Goal: Information Seeking & Learning: Check status

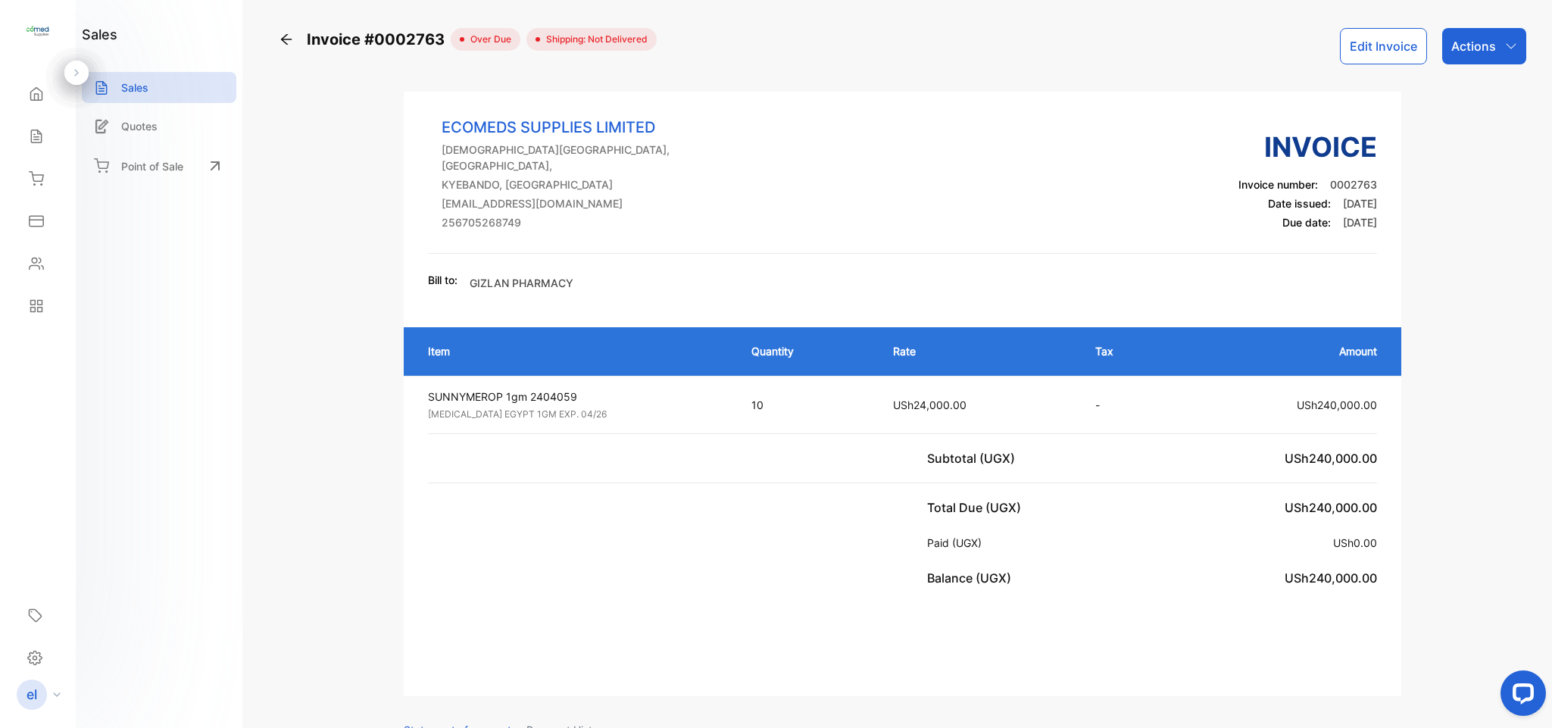
scroll to position [636, 0]
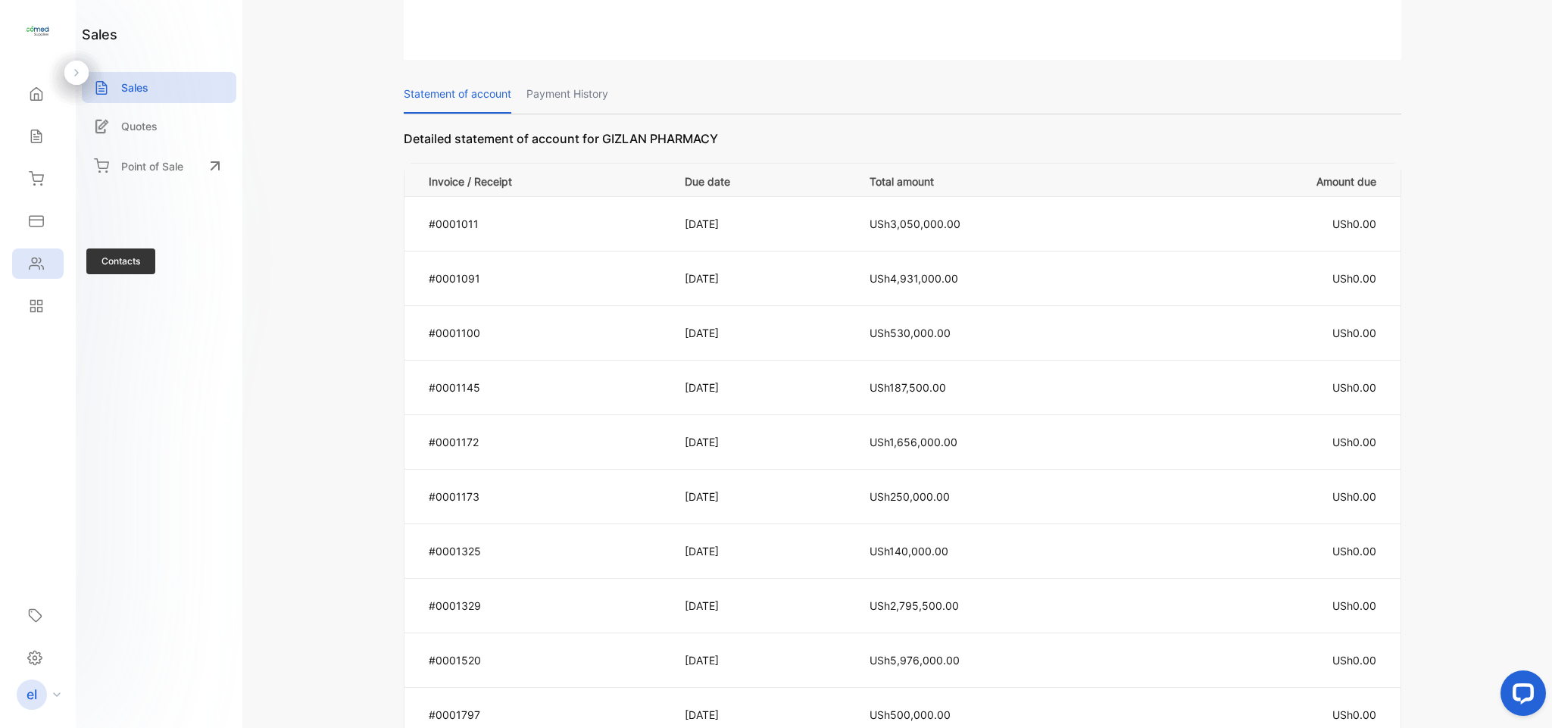
click at [39, 260] on icon at bounding box center [36, 263] width 15 height 15
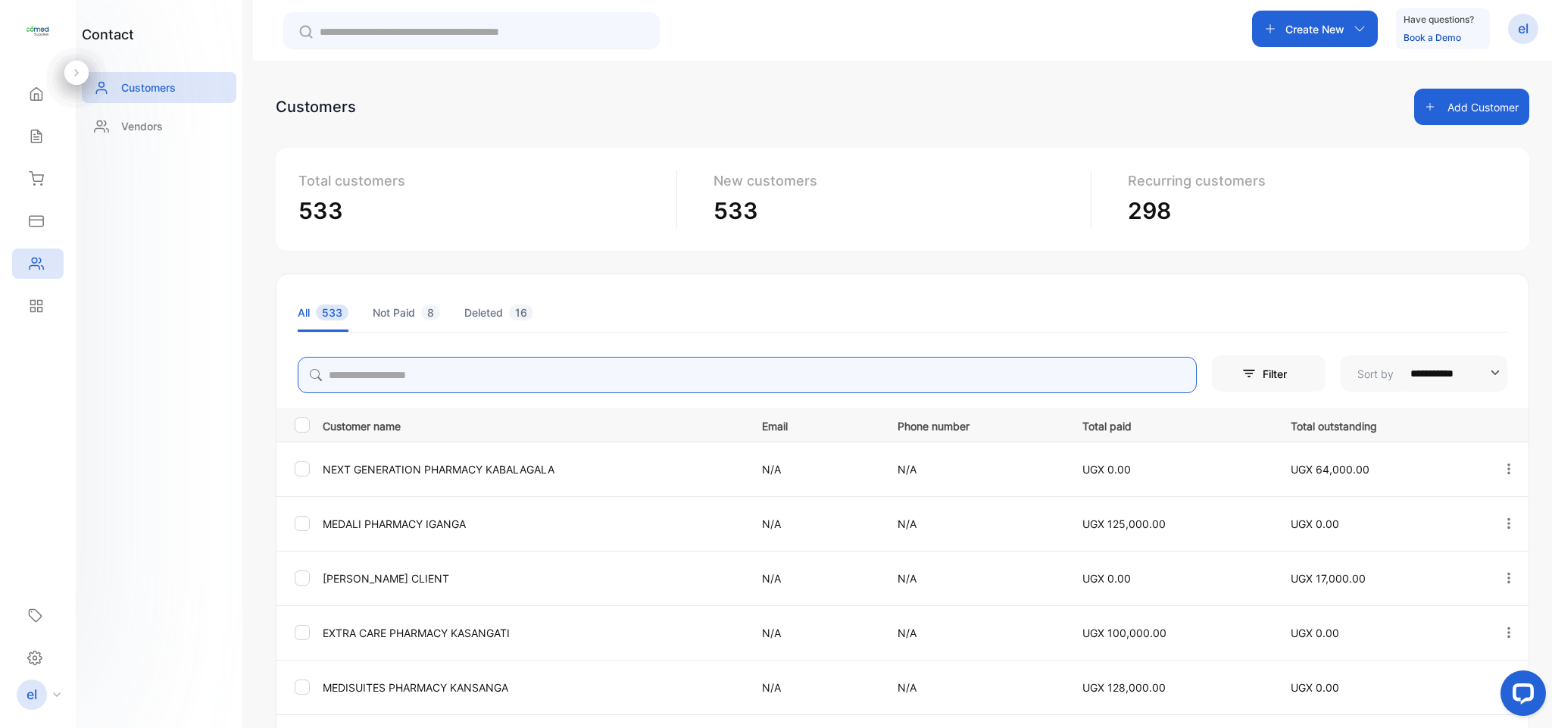
click at [462, 378] on input "search" at bounding box center [747, 375] width 899 height 36
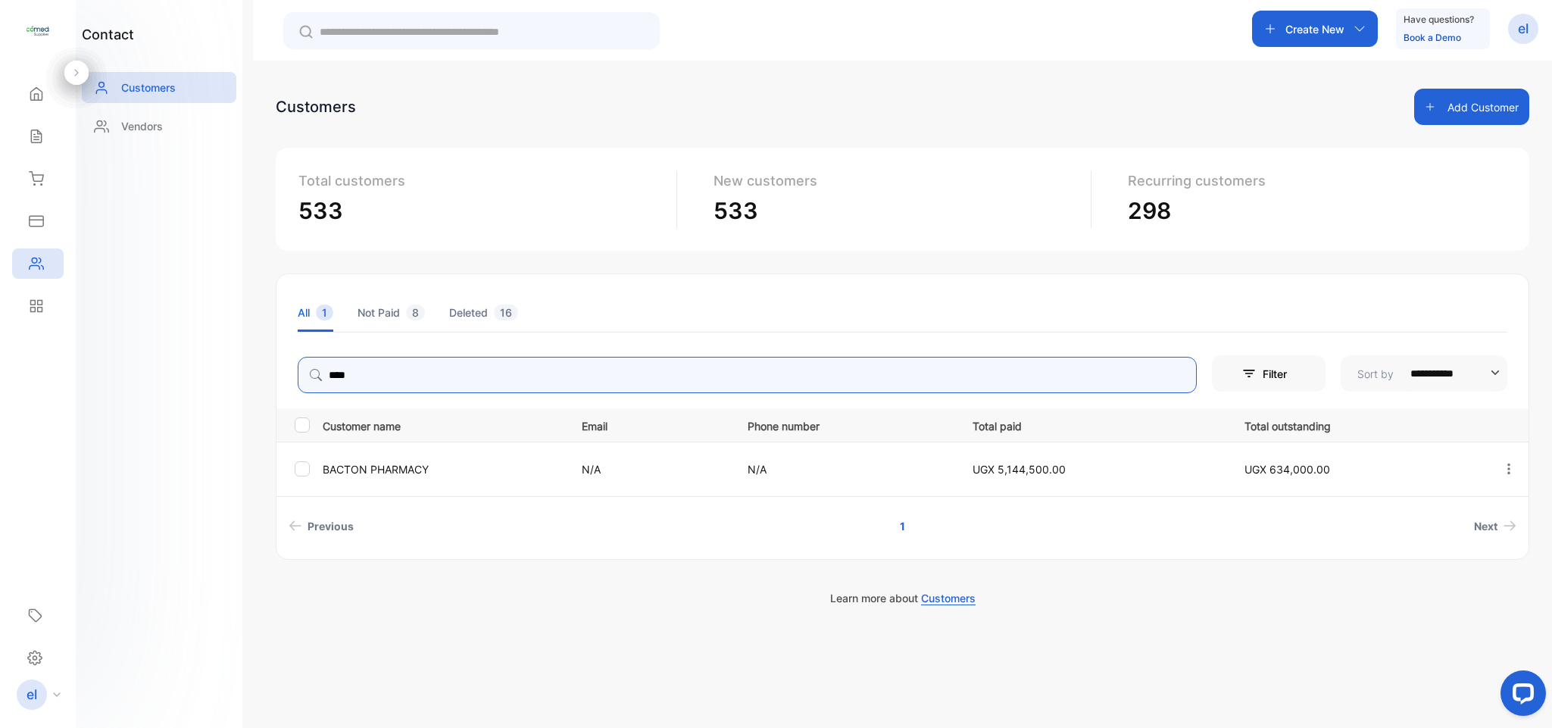
type input "******"
click at [1503, 467] on icon "button" at bounding box center [1509, 469] width 14 height 14
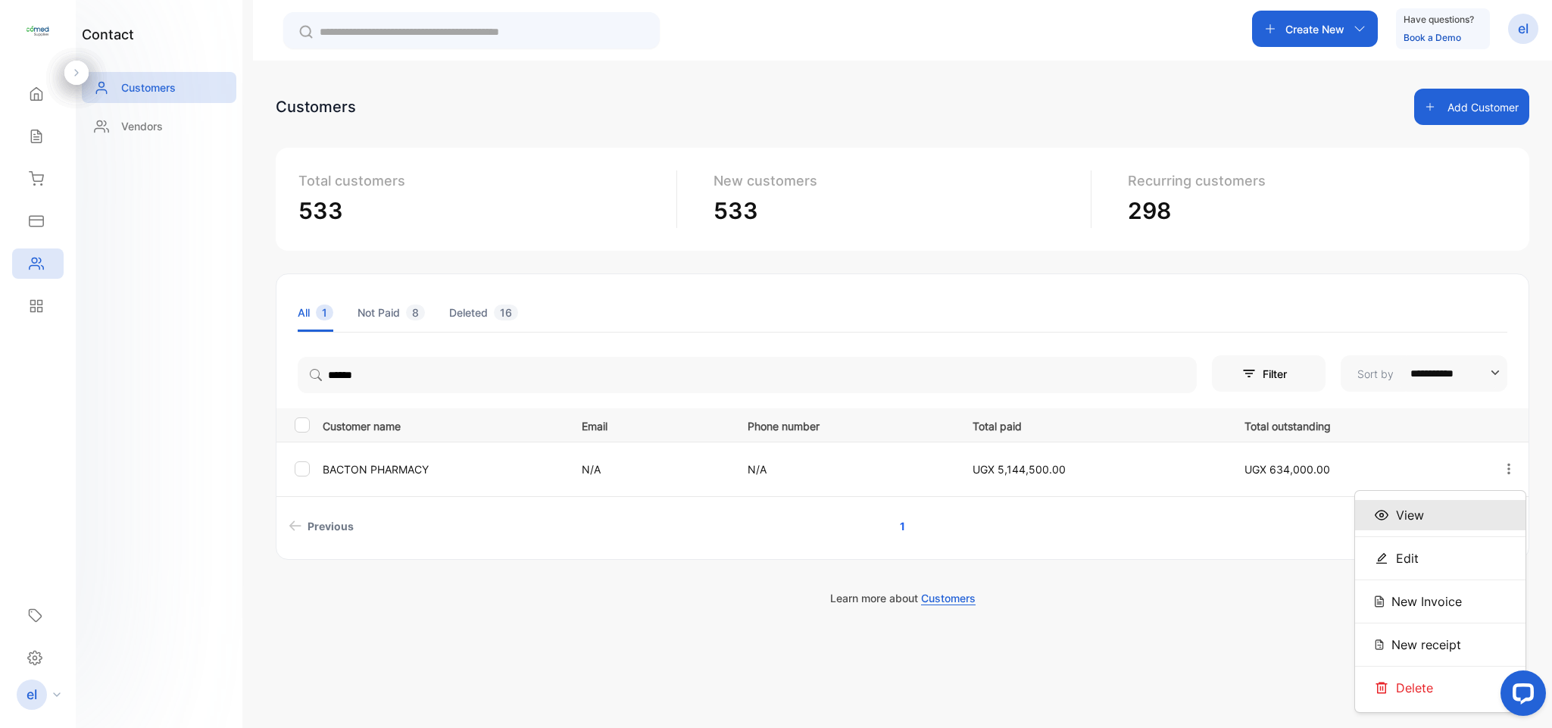
click at [1426, 514] on div "View" at bounding box center [1440, 515] width 170 height 30
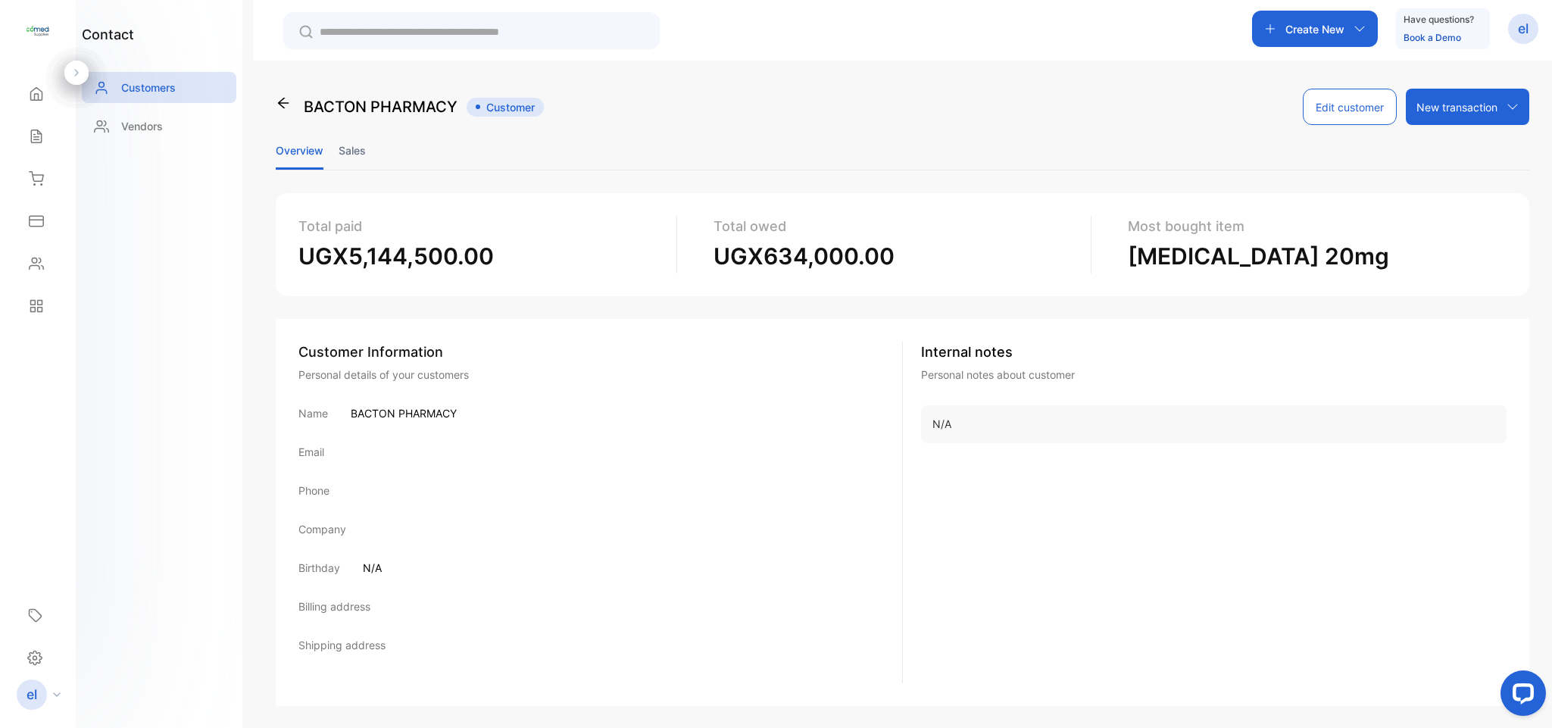
click at [352, 155] on li "Sales" at bounding box center [352, 150] width 27 height 39
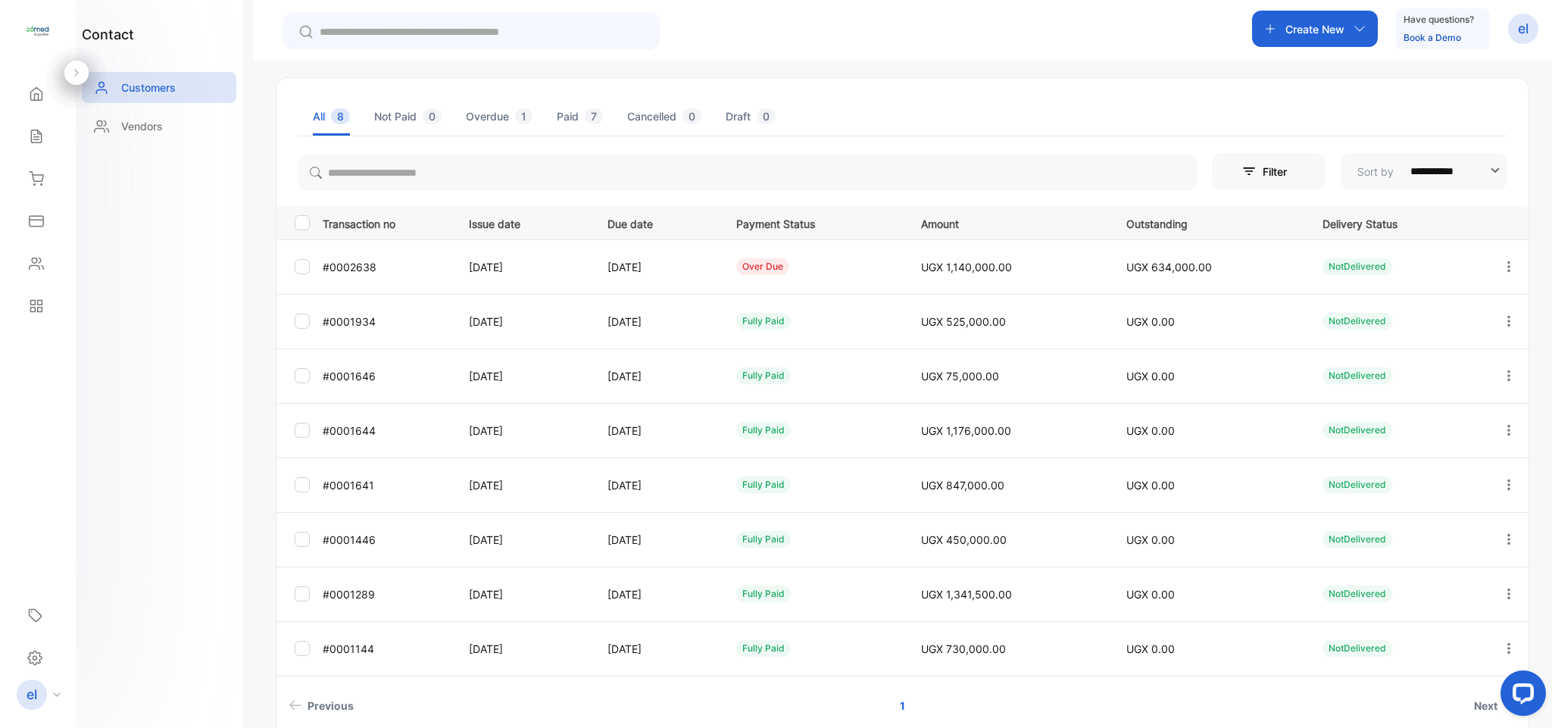
scroll to position [110, 0]
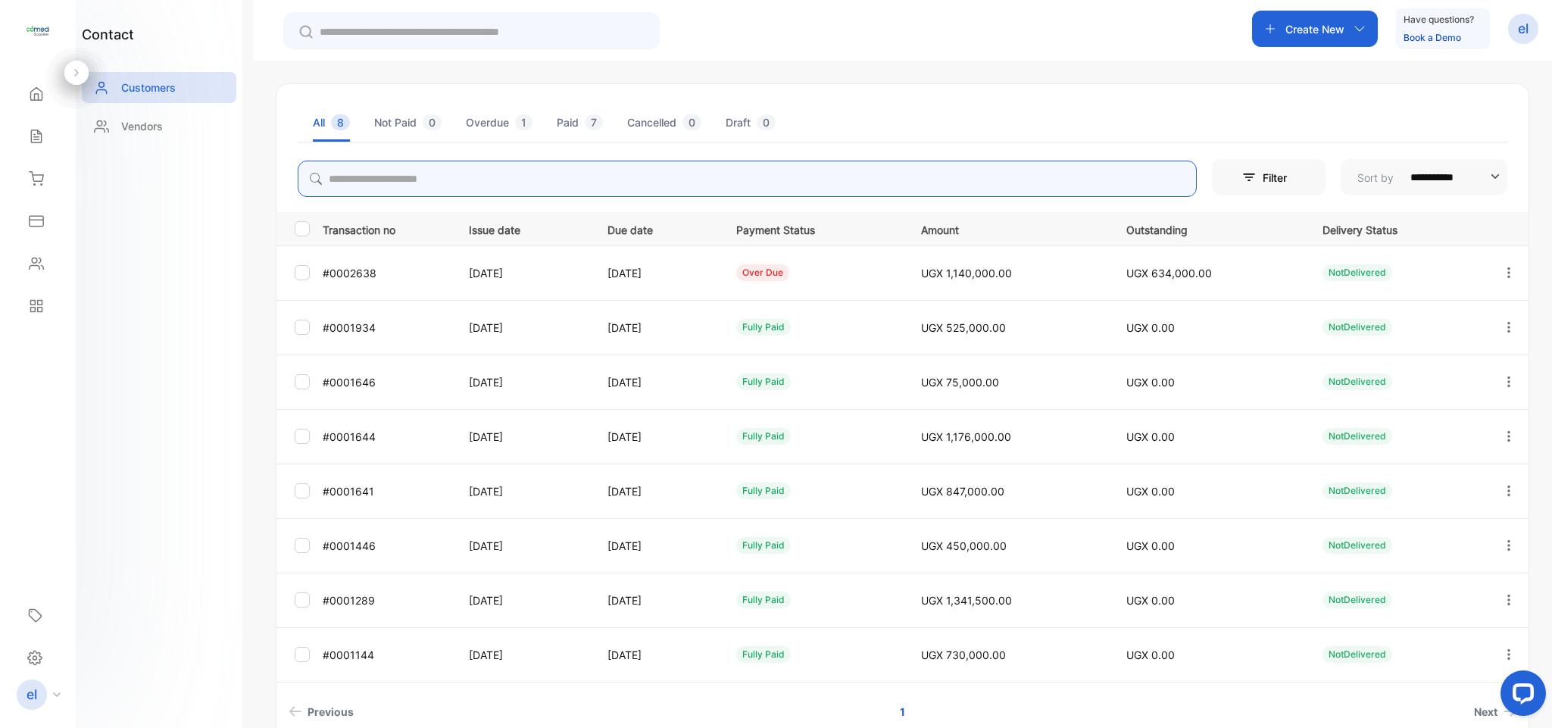
click at [355, 183] on input "search" at bounding box center [747, 179] width 899 height 36
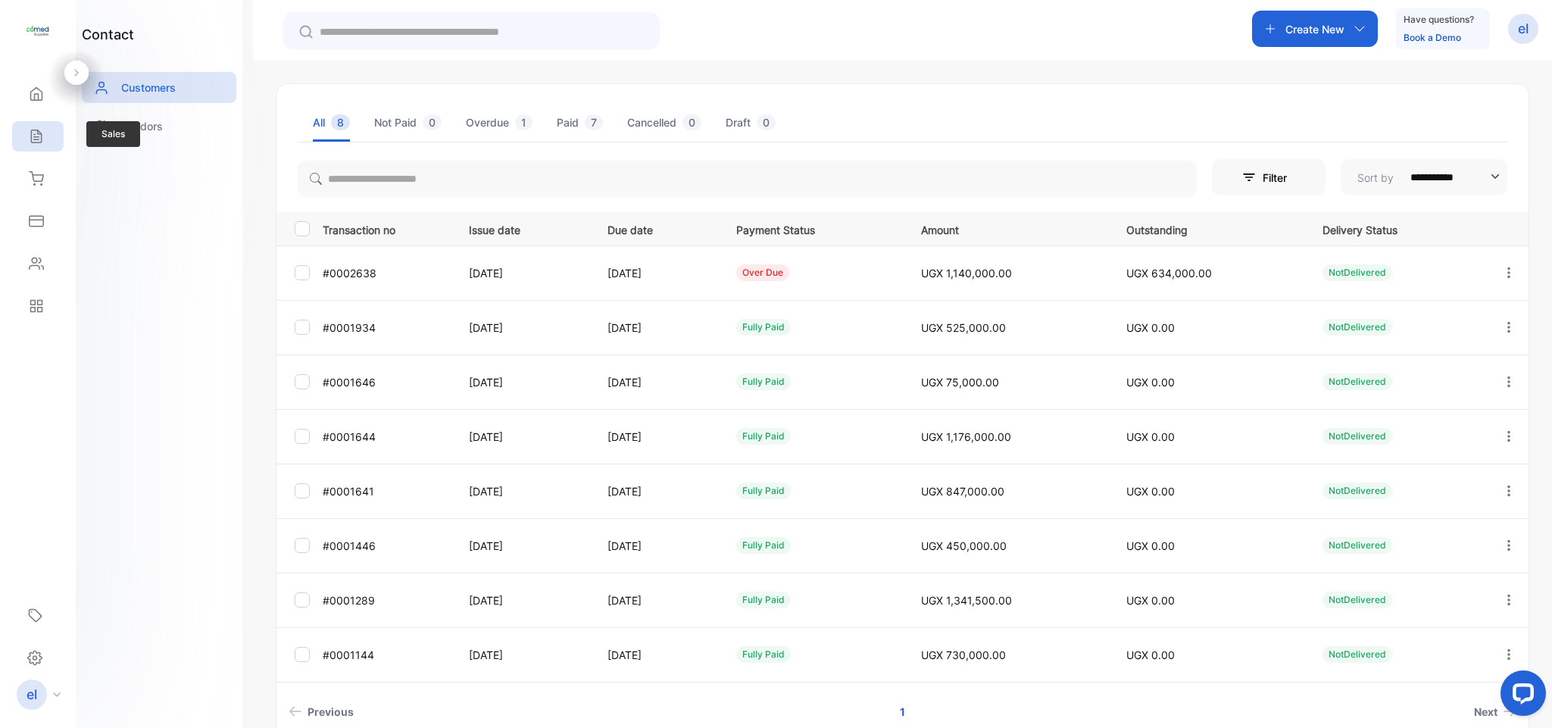
click at [30, 133] on icon at bounding box center [36, 136] width 15 height 15
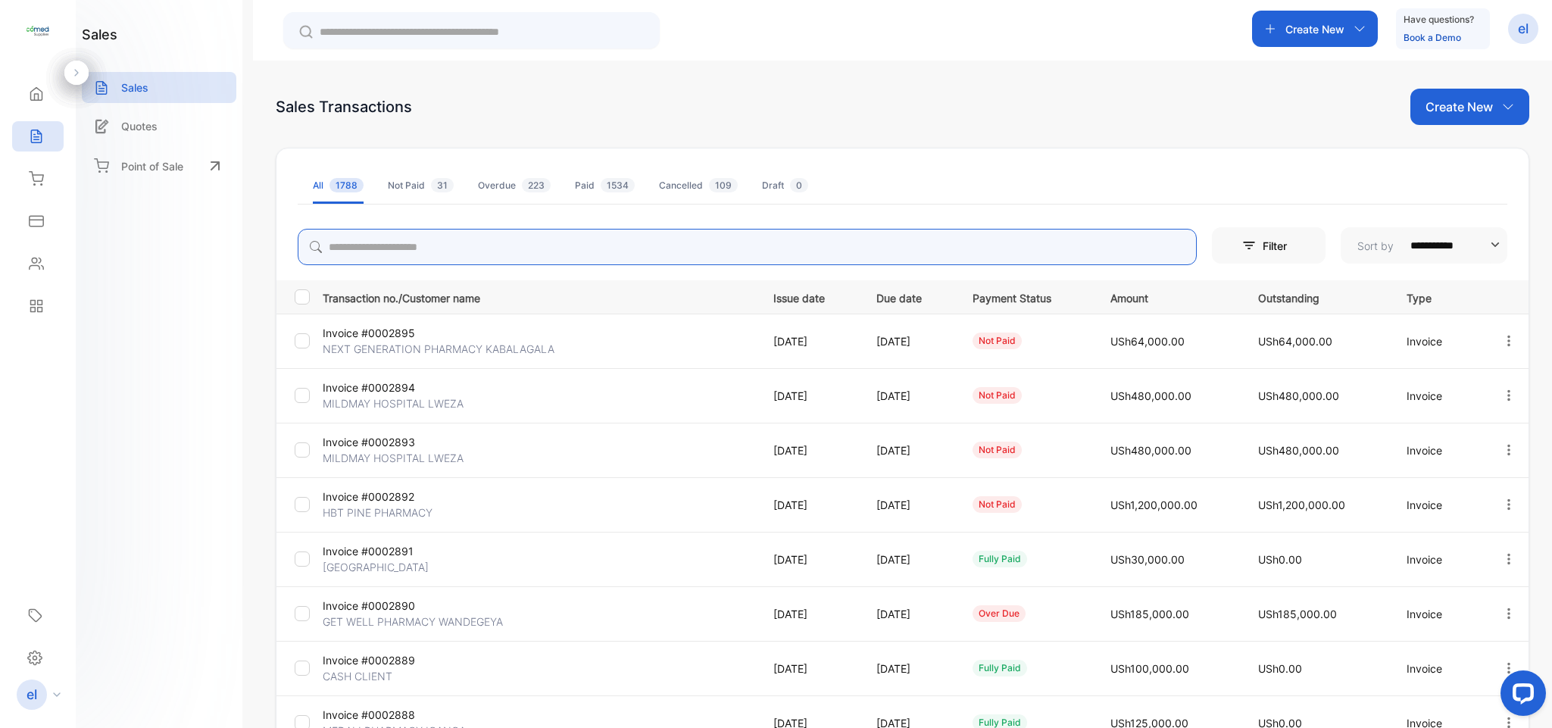
click at [368, 253] on input "search" at bounding box center [747, 247] width 899 height 36
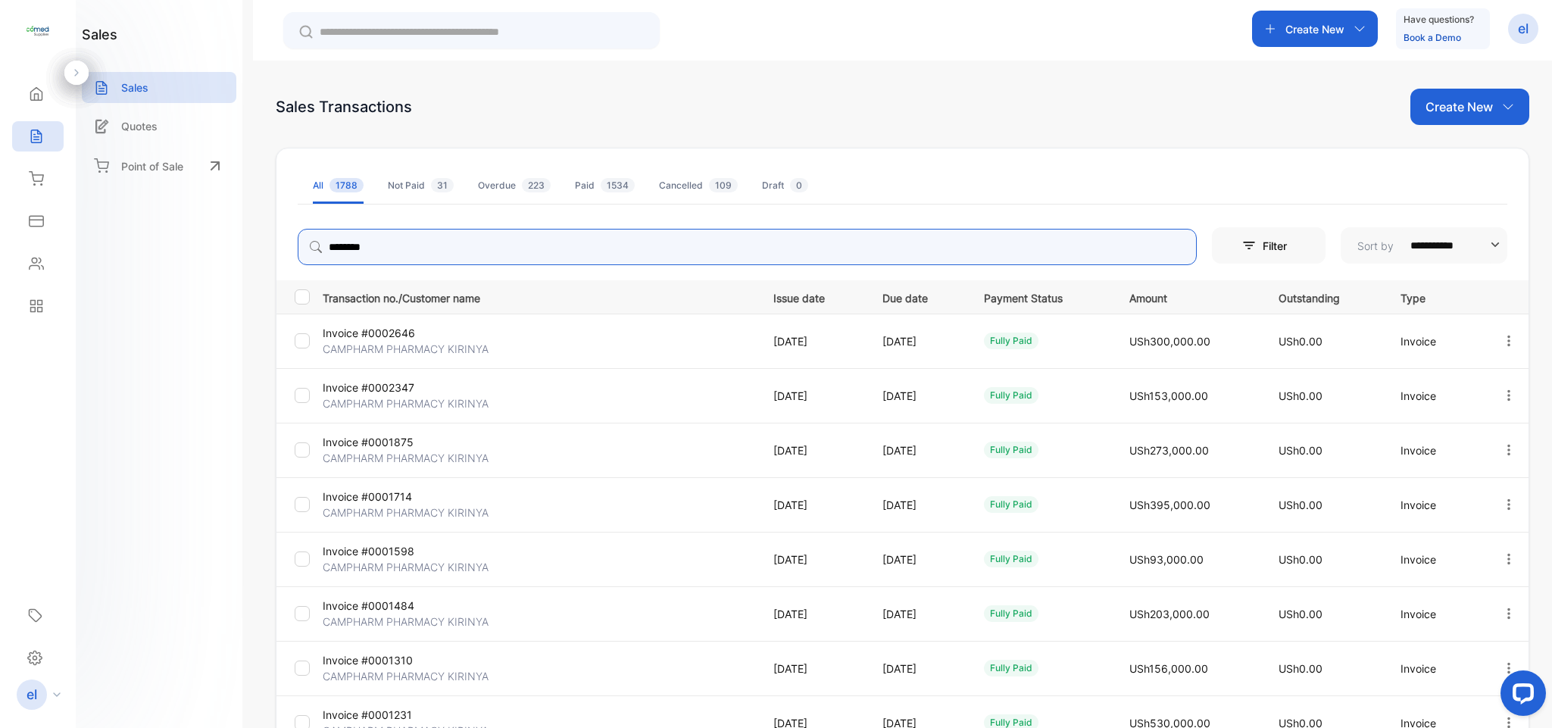
click at [1502, 386] on button "button" at bounding box center [1509, 395] width 14 height 30
type input "********"
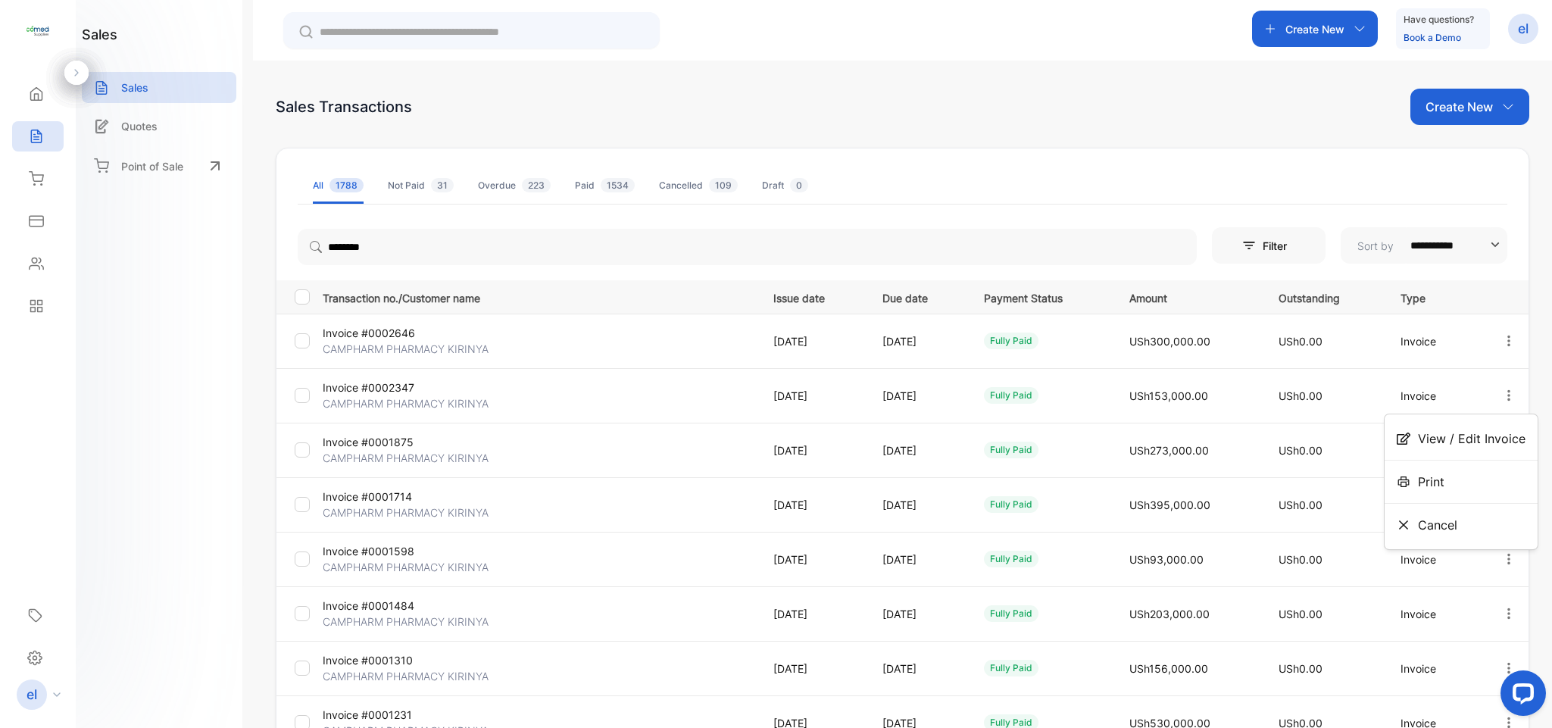
click at [1316, 432] on td "USh0.00" at bounding box center [1322, 450] width 123 height 55
click at [1502, 446] on icon "button" at bounding box center [1509, 450] width 14 height 14
click at [1459, 475] on div "View / Edit Invoice" at bounding box center [1461, 493] width 153 height 43
click at [1508, 448] on icon "button" at bounding box center [1509, 450] width 14 height 14
click at [1460, 487] on span "View / Edit Invoice" at bounding box center [1472, 493] width 108 height 18
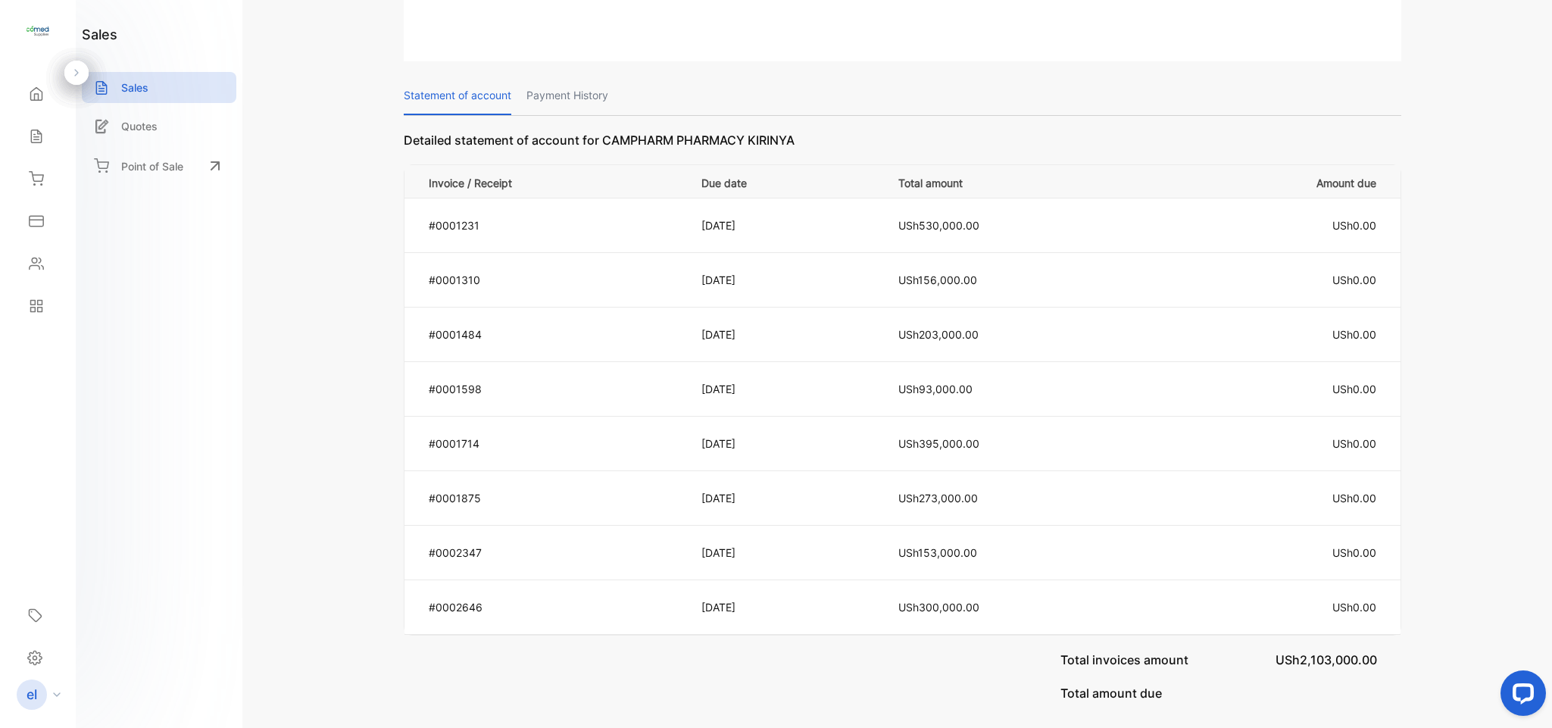
scroll to position [743, 0]
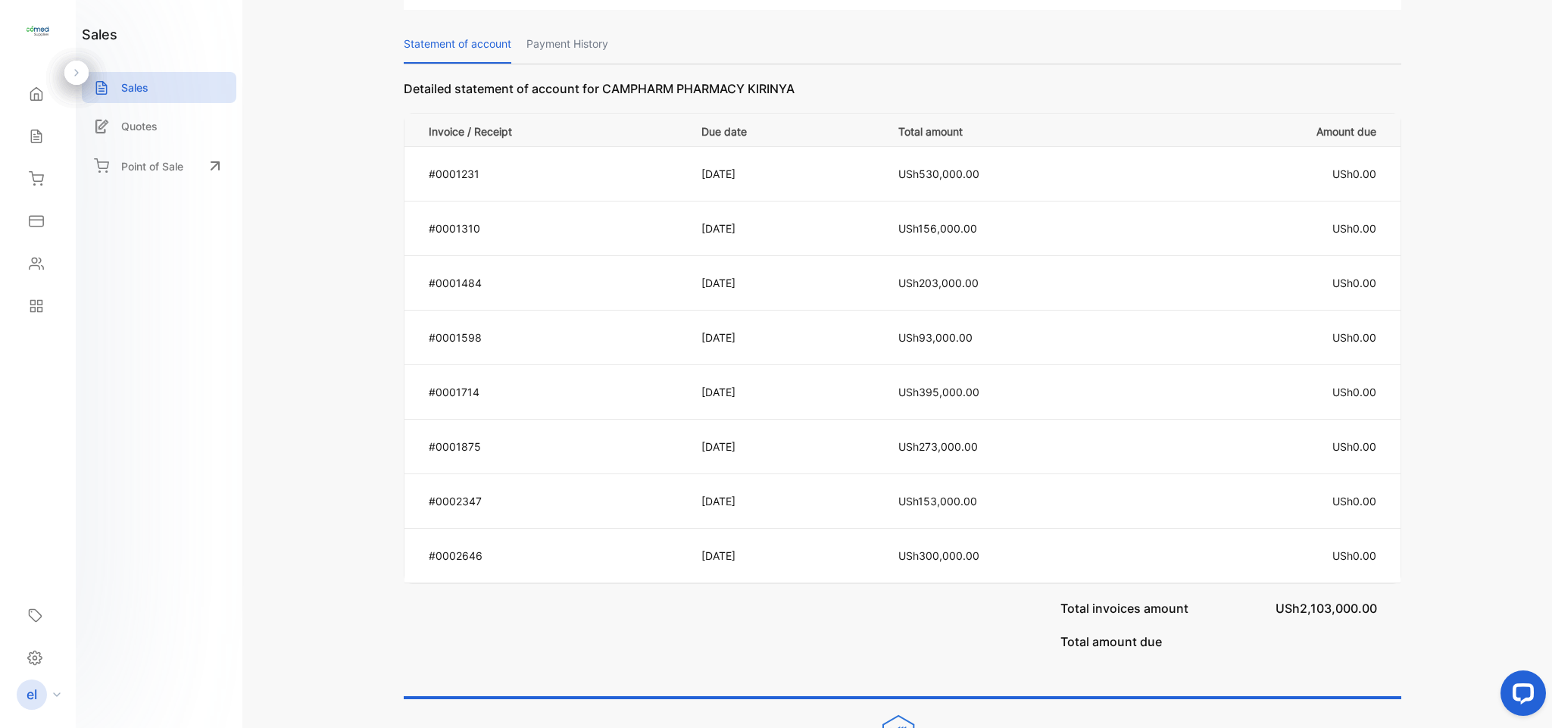
click at [591, 26] on p "Payment History" at bounding box center [568, 44] width 82 height 39
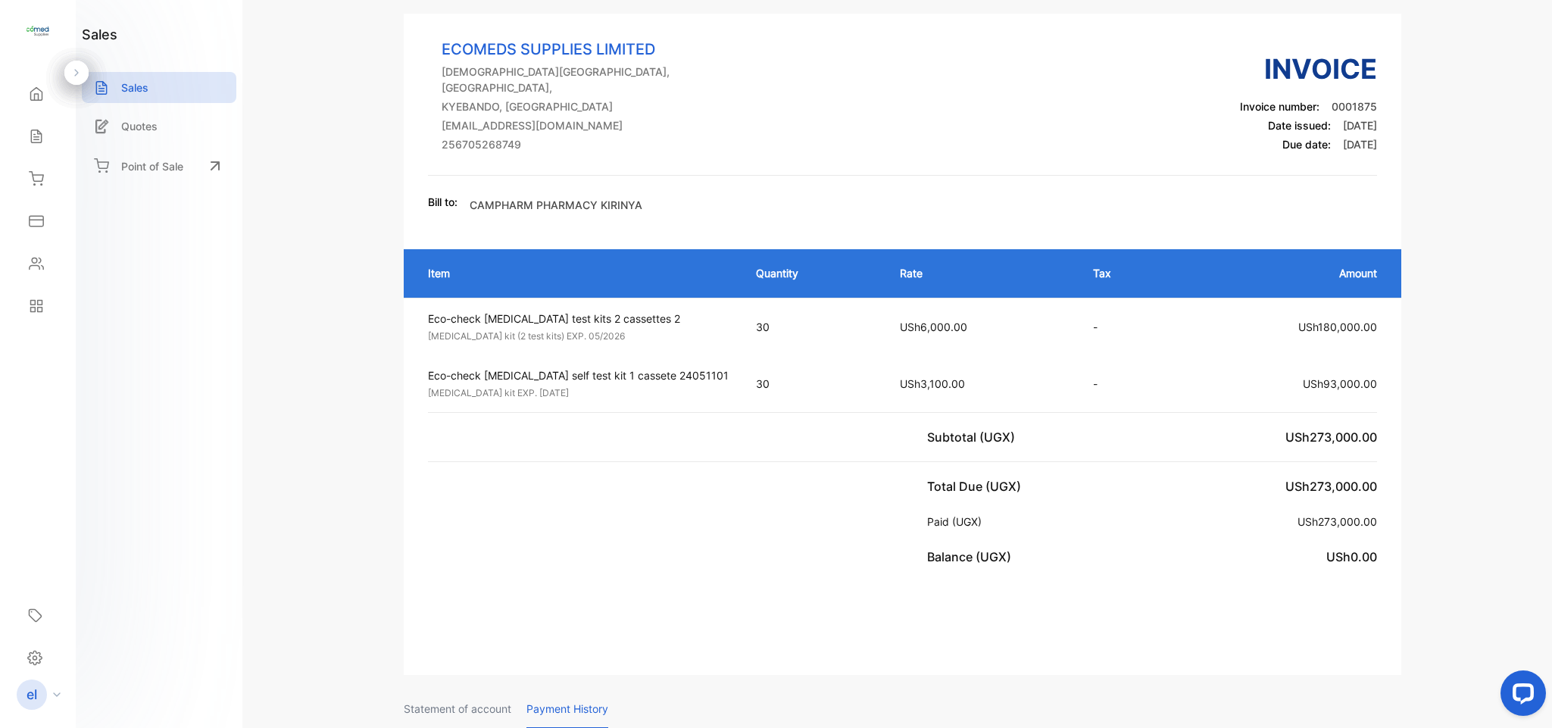
scroll to position [0, 0]
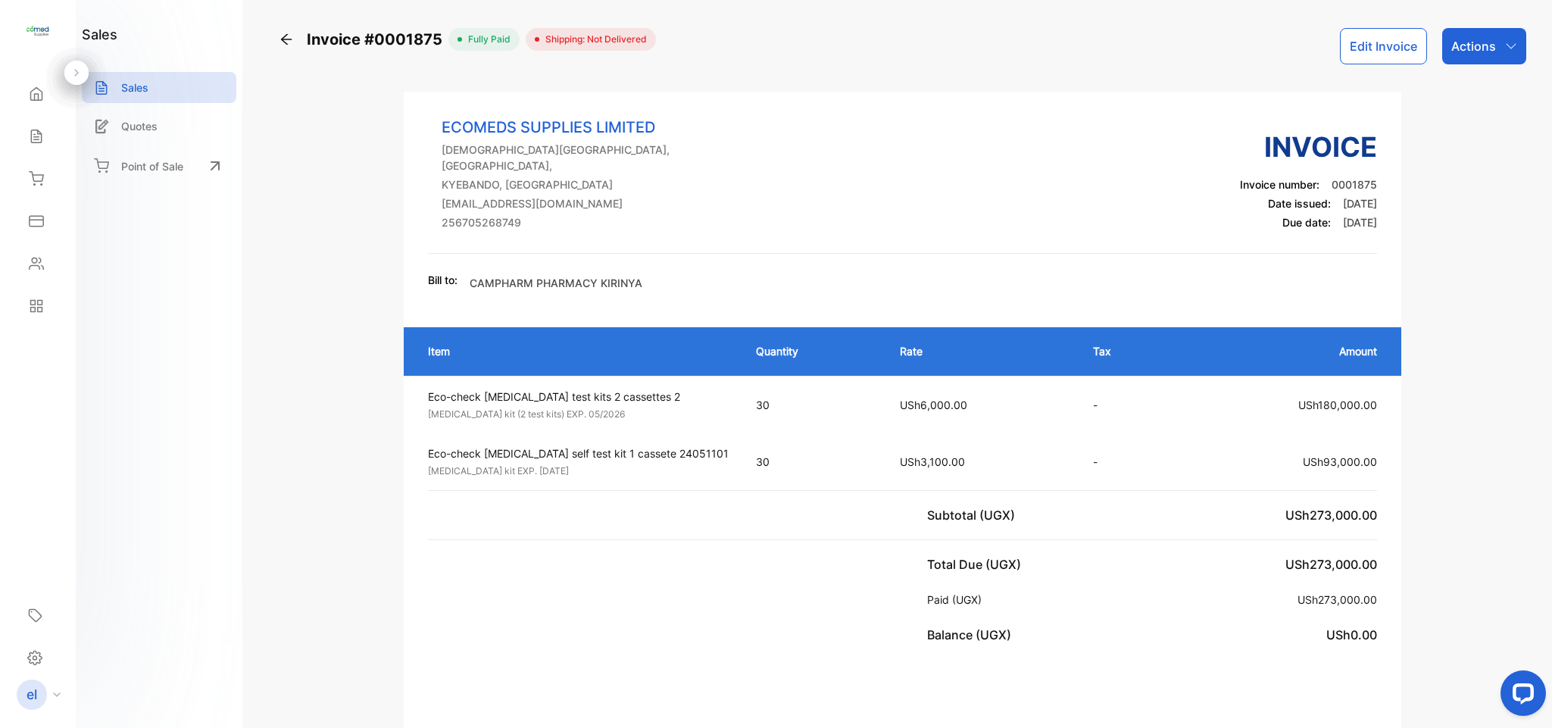
click at [286, 33] on icon at bounding box center [286, 39] width 15 height 15
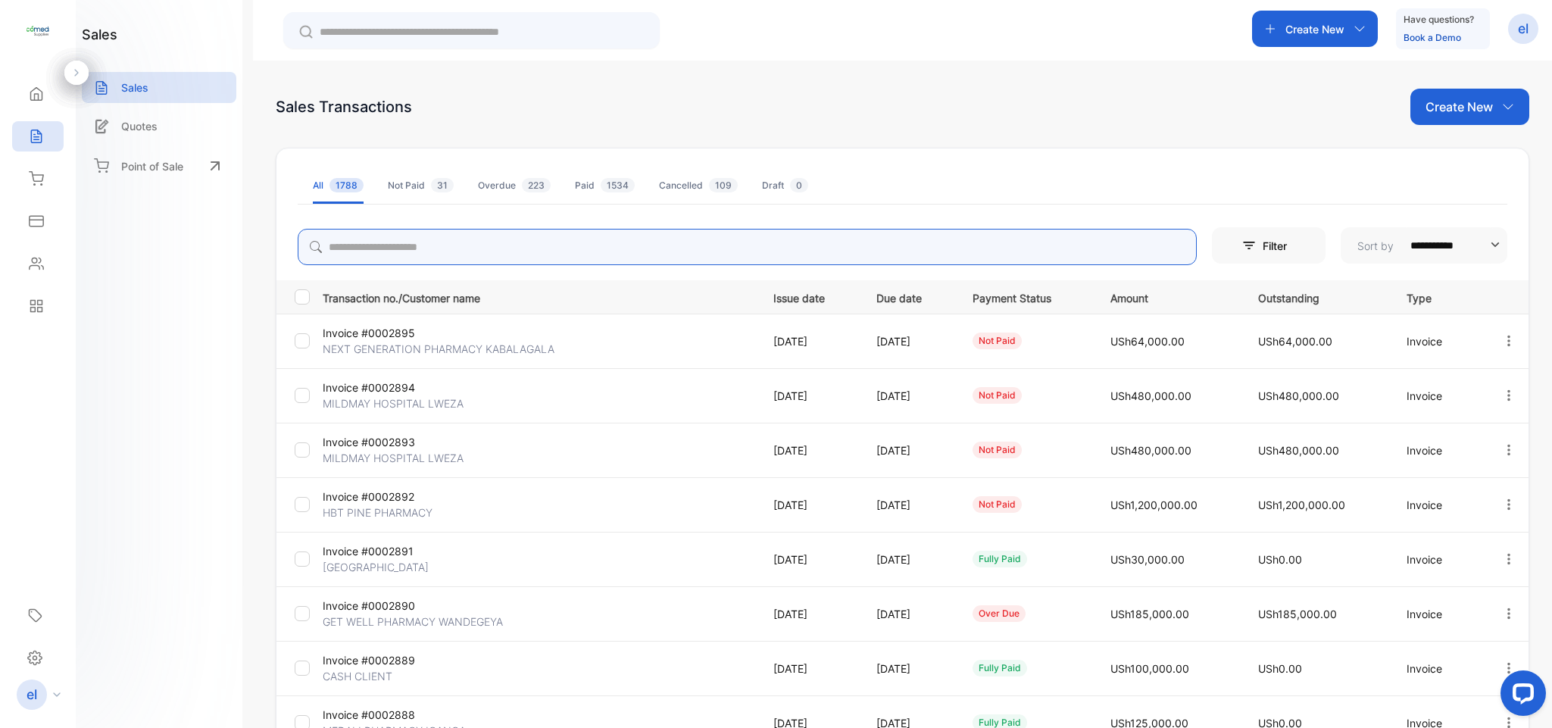
click at [416, 259] on input "search" at bounding box center [747, 247] width 899 height 36
type input "********"
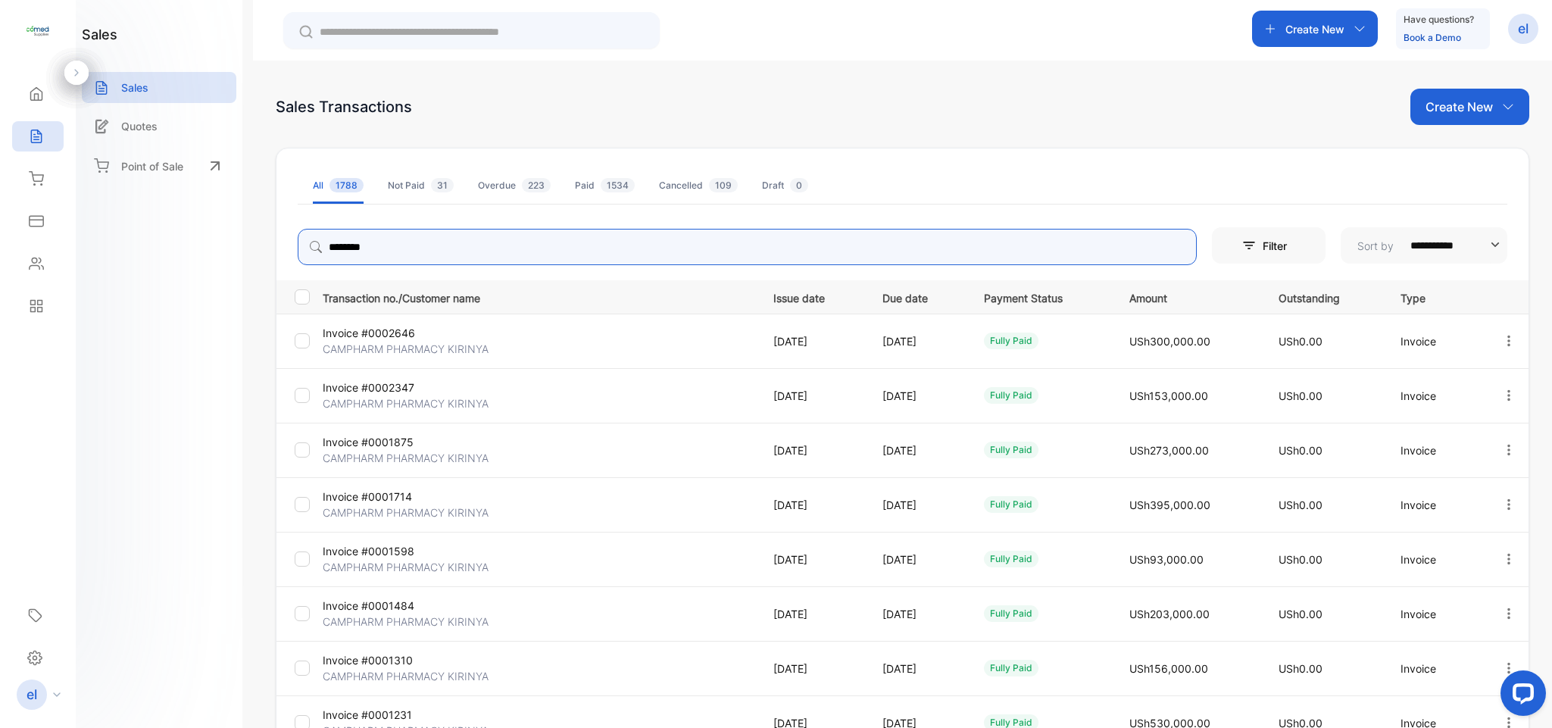
click at [1502, 389] on icon "button" at bounding box center [1509, 396] width 14 height 14
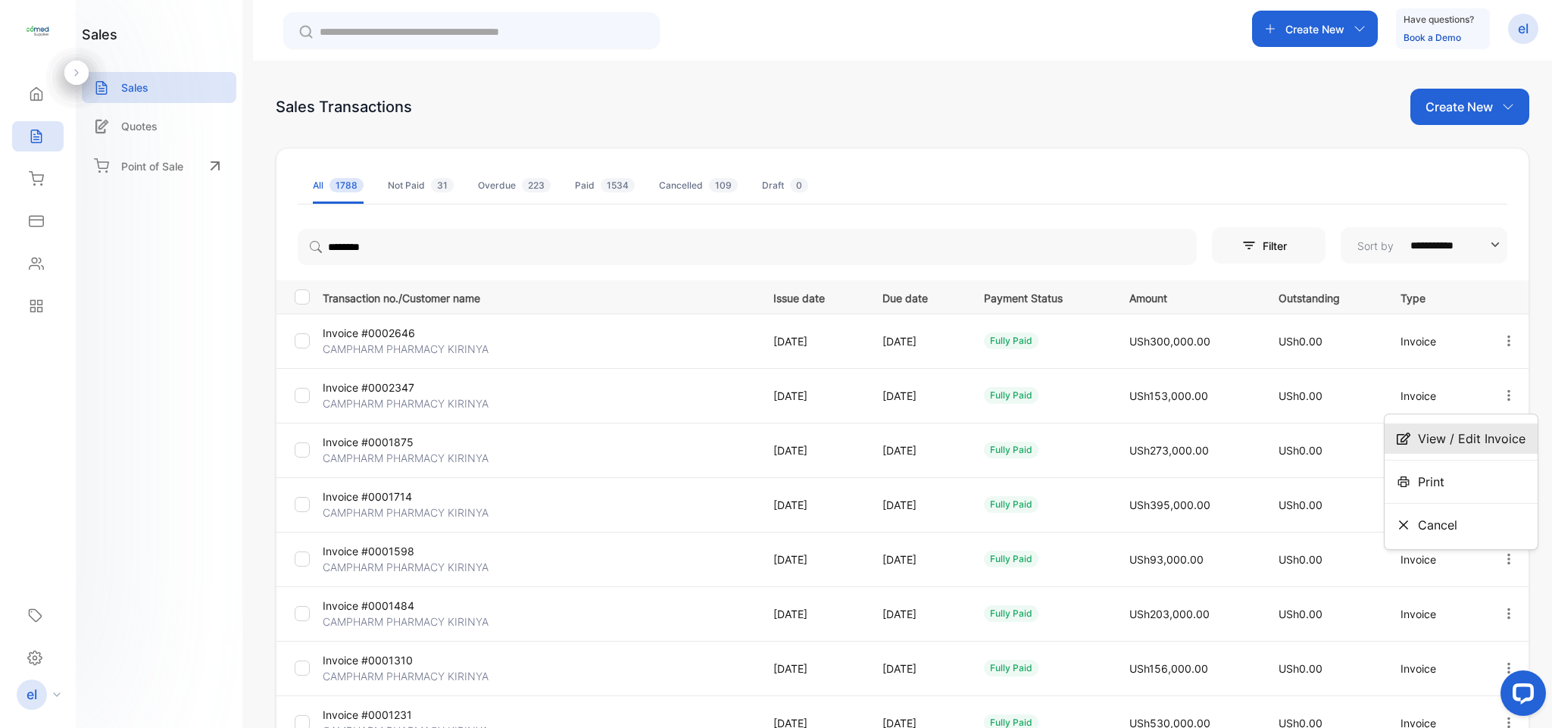
click at [1455, 432] on span "View / Edit Invoice" at bounding box center [1472, 439] width 108 height 18
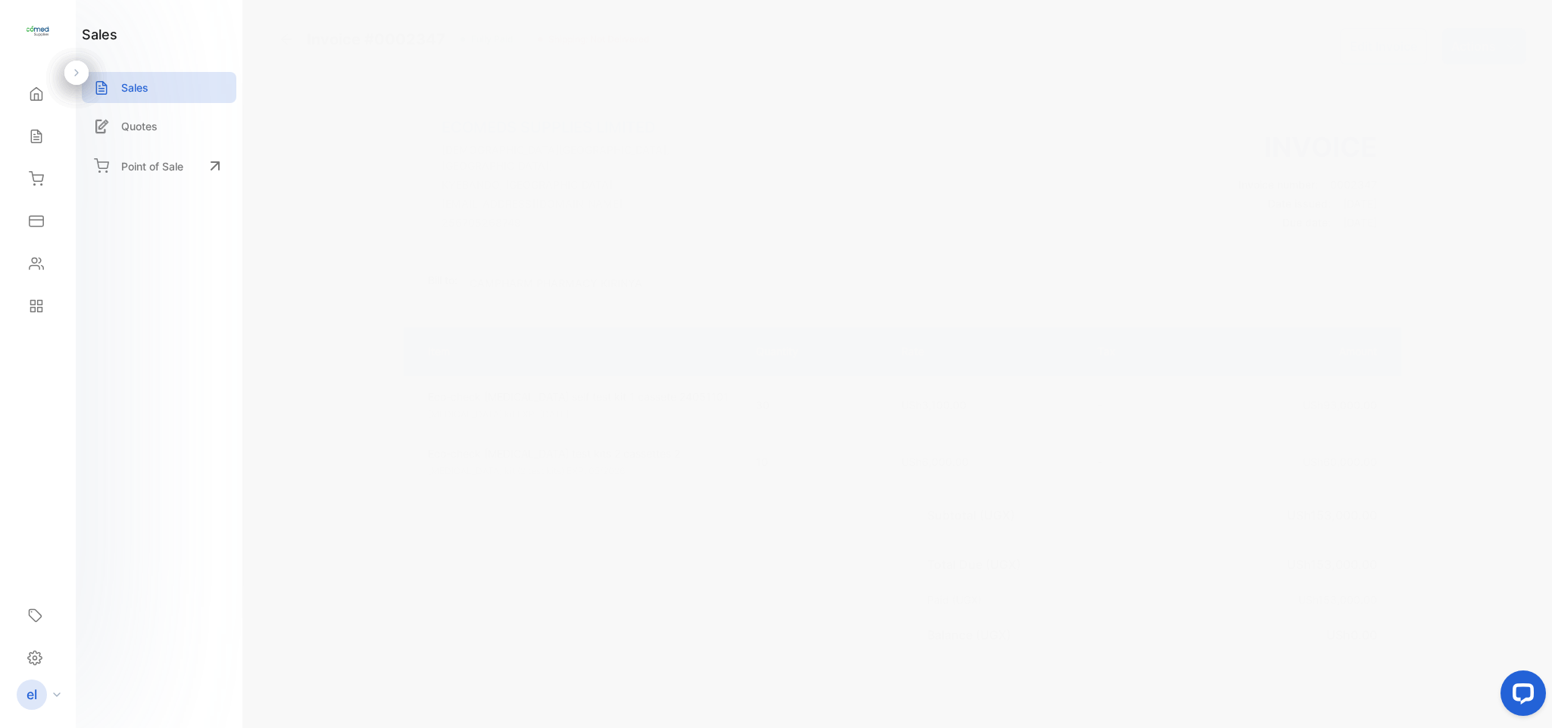
click at [1541, 284] on div "Invoice #0002347 fully paid Shipping: Not Delivered Edit Invoice Actions ECOMED…" at bounding box center [902, 364] width 1299 height 728
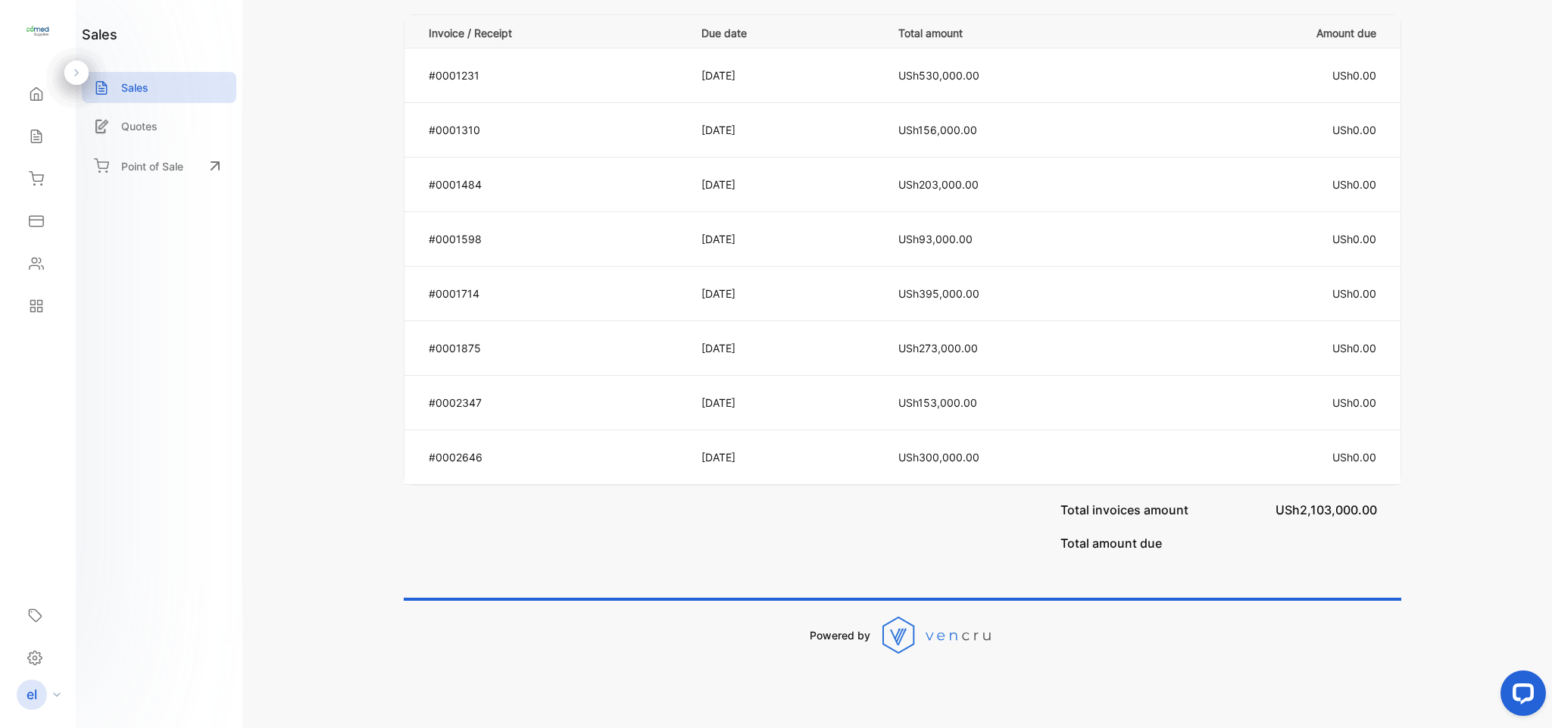
drag, startPoint x: 1550, startPoint y: 282, endPoint x: 62, endPoint y: 23, distance: 1510.3
drag, startPoint x: 1546, startPoint y: 562, endPoint x: 1551, endPoint y: 485, distance: 77.4
click at [1551, 483] on div "Invoice #0002347 fully paid Shipping: Not Delivered Edit Invoice Actions ECOMED…" at bounding box center [902, 364] width 1299 height 728
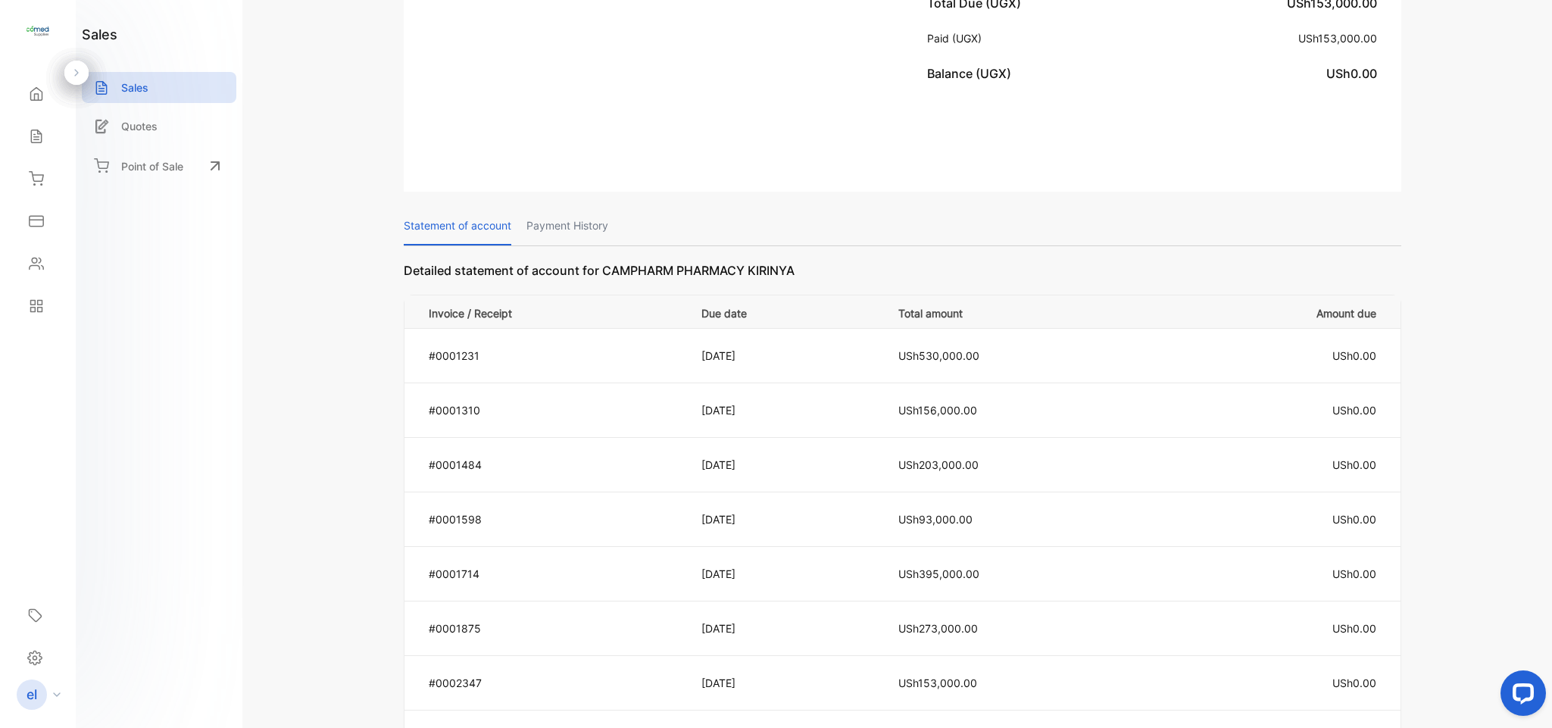
scroll to position [553, 0]
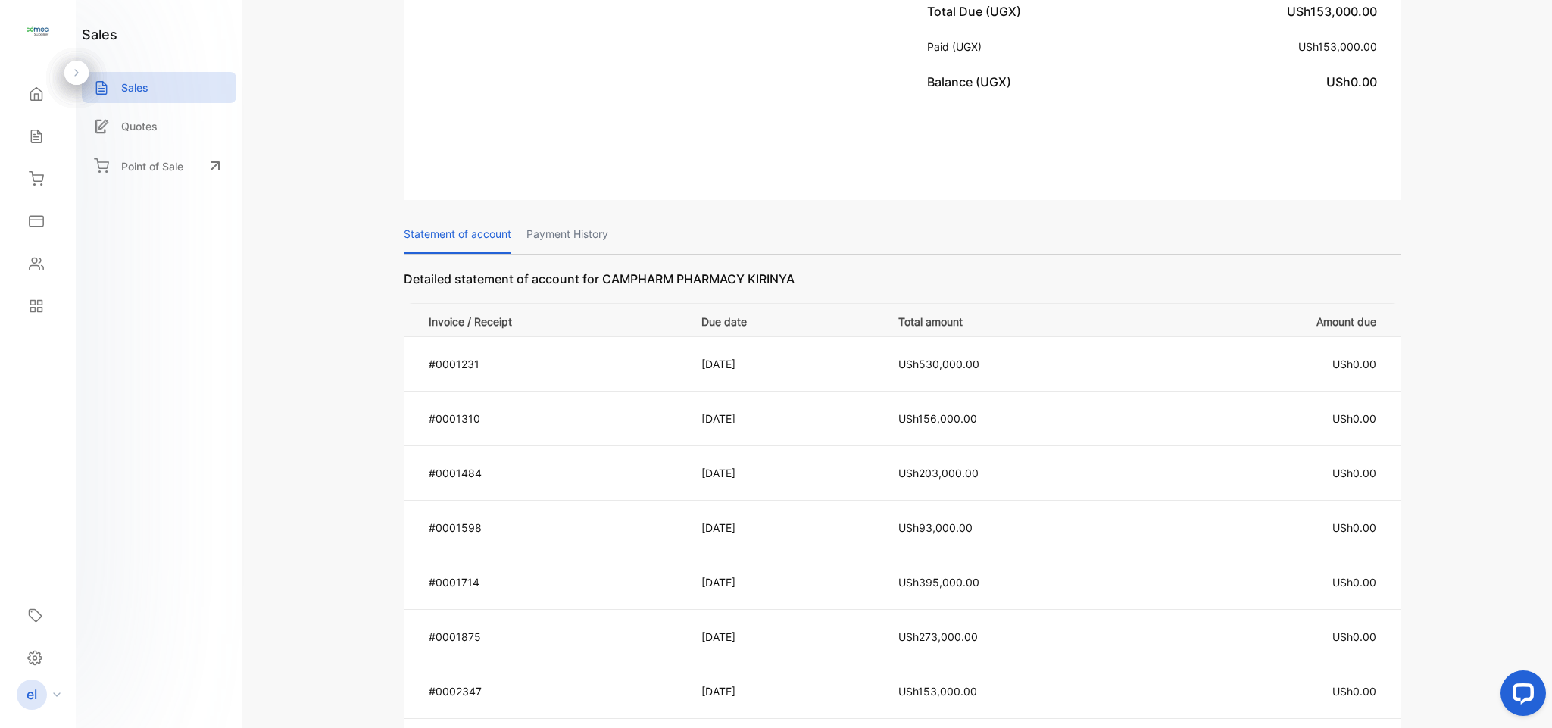
click at [593, 230] on p "Payment History" at bounding box center [568, 234] width 82 height 39
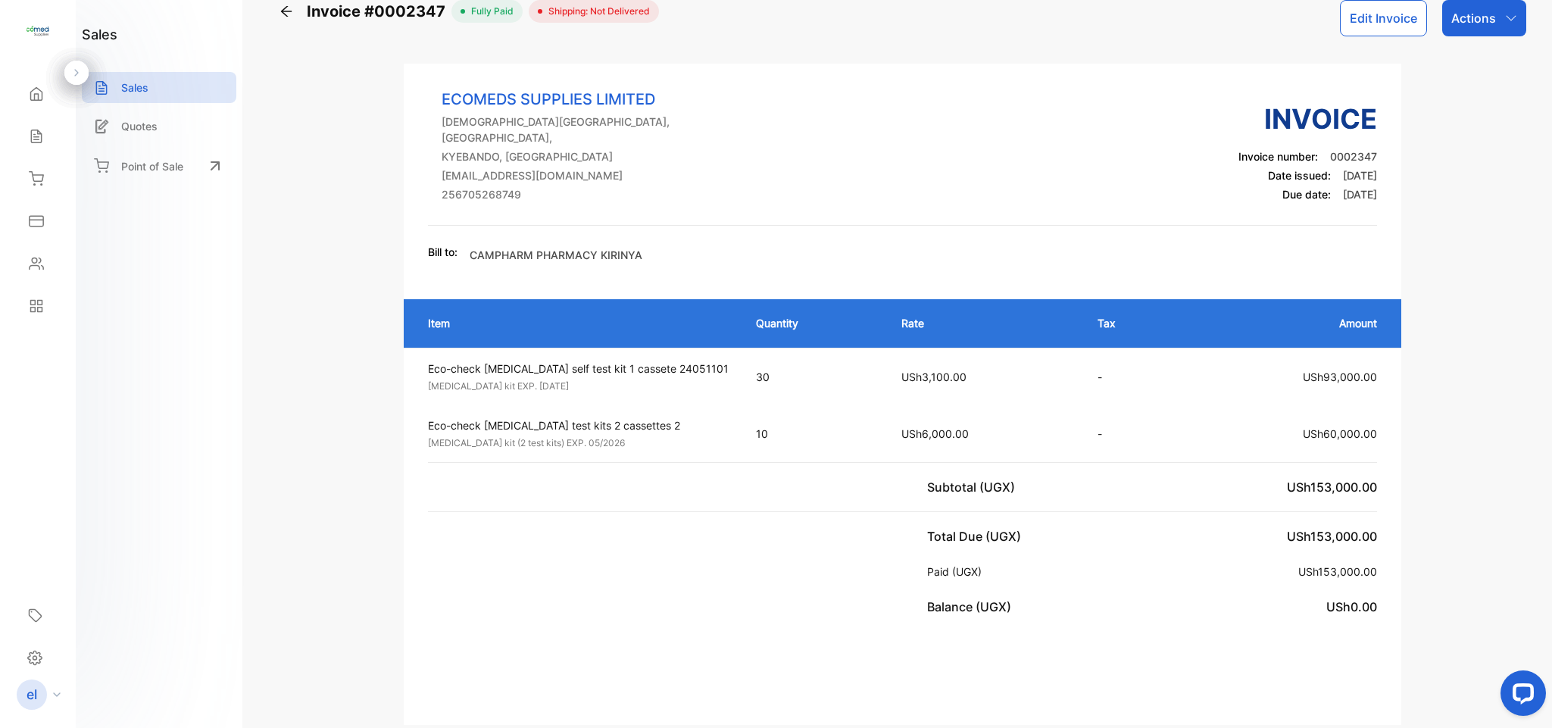
scroll to position [17, 0]
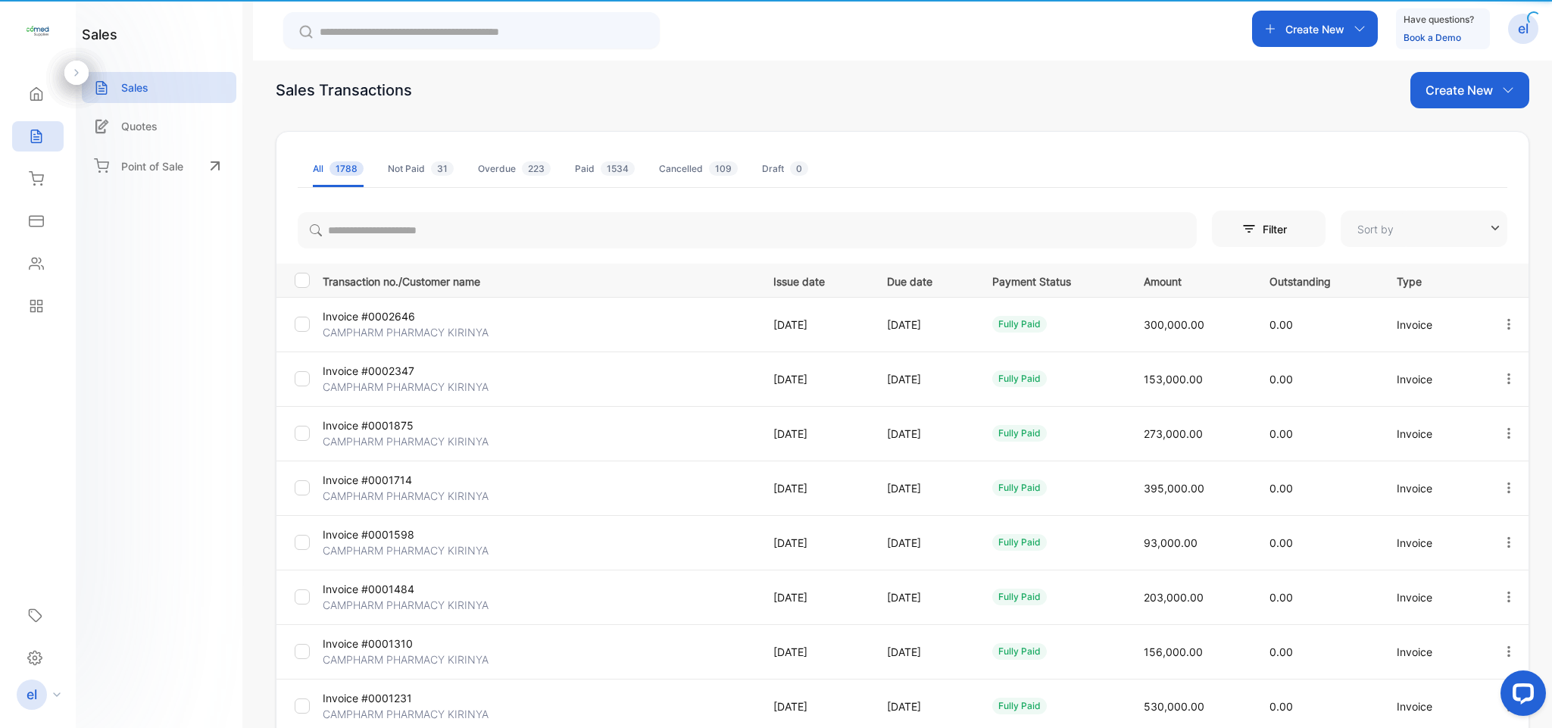
type input "**********"
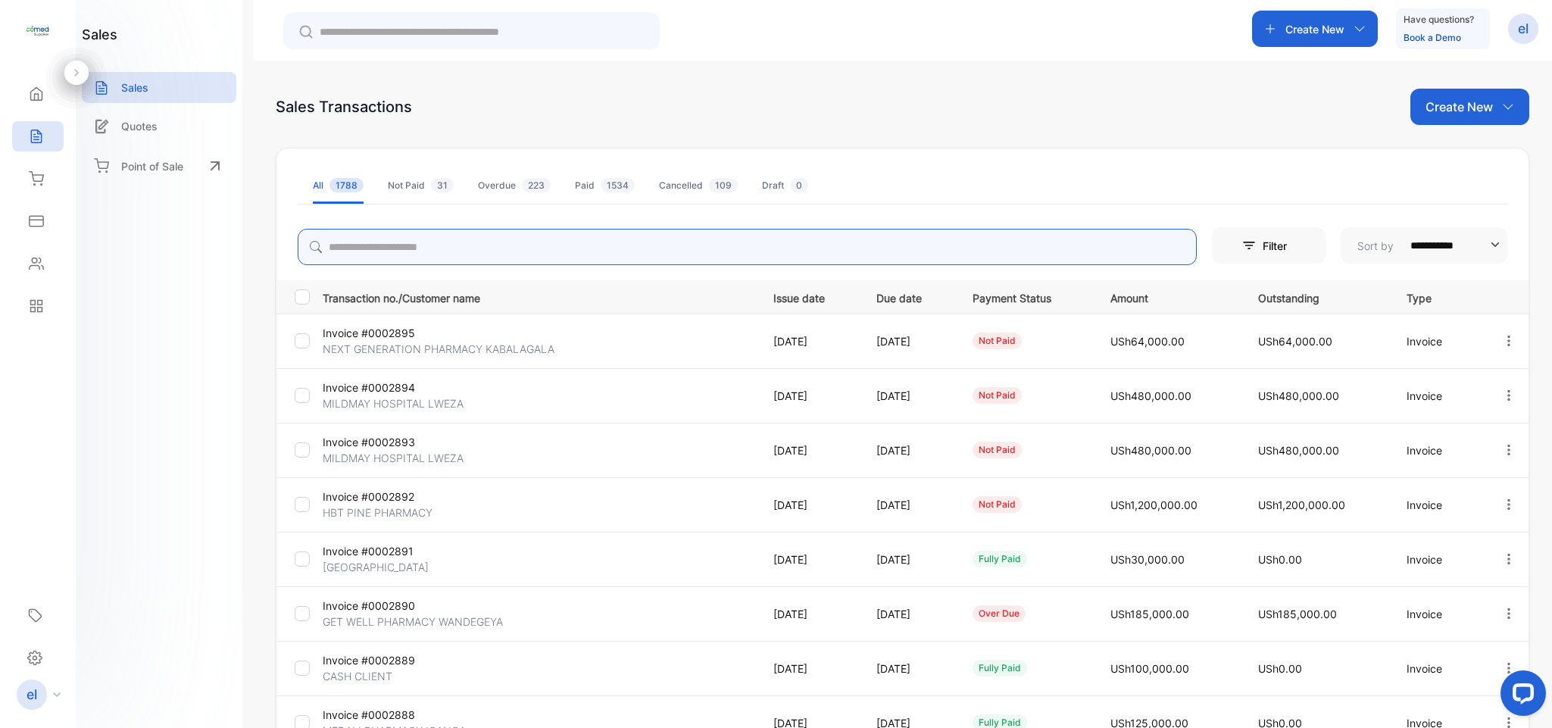
click at [357, 248] on input "search" at bounding box center [747, 247] width 899 height 36
type input "********"
